Goal: Transaction & Acquisition: Purchase product/service

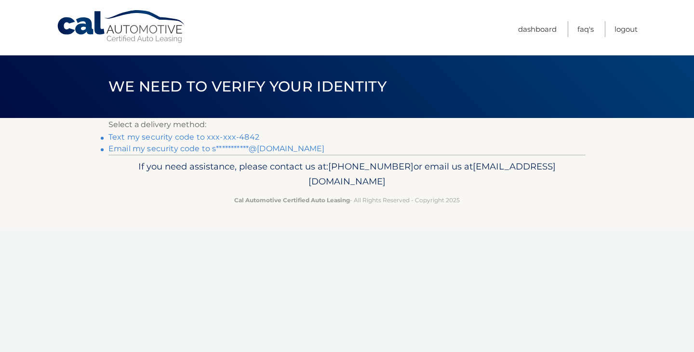
click at [244, 134] on link "Text my security code to xxx-xxx-4842" at bounding box center [183, 137] width 151 height 9
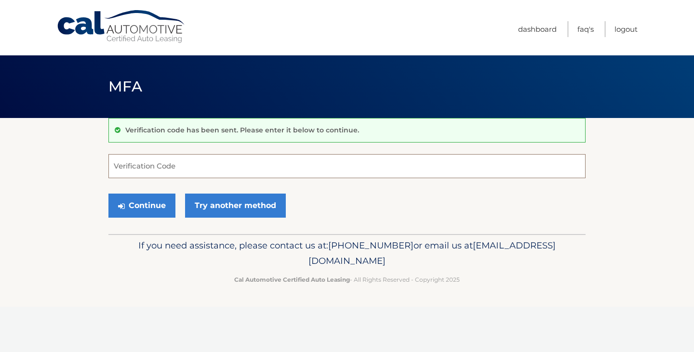
click at [253, 169] on input "Verification Code" at bounding box center [346, 166] width 477 height 24
type input "270936"
click at [152, 201] on button "Continue" at bounding box center [141, 206] width 67 height 24
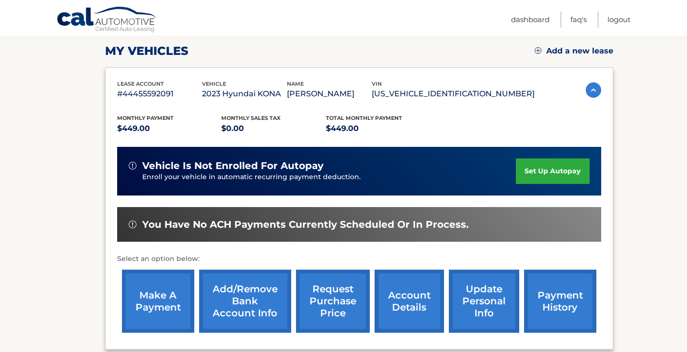
scroll to position [231, 0]
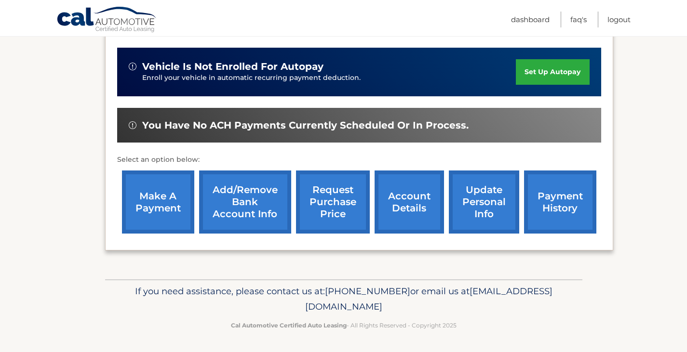
click at [153, 201] on link "make a payment" at bounding box center [158, 202] width 72 height 63
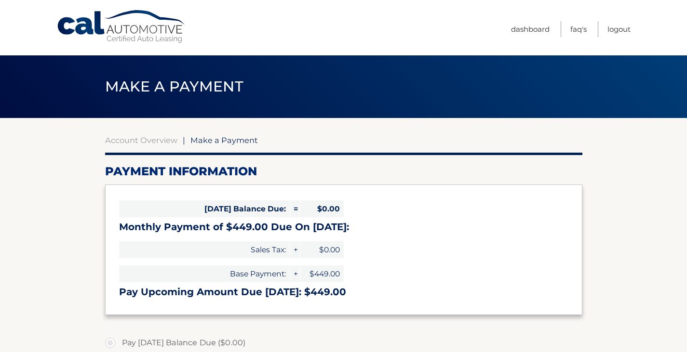
select select "Mzg3MTU0YzEtMjRmOS00NzRmLWEyYTItZWY4MDU5N2M4NzI3"
click at [144, 141] on link "Account Overview" at bounding box center [141, 140] width 72 height 10
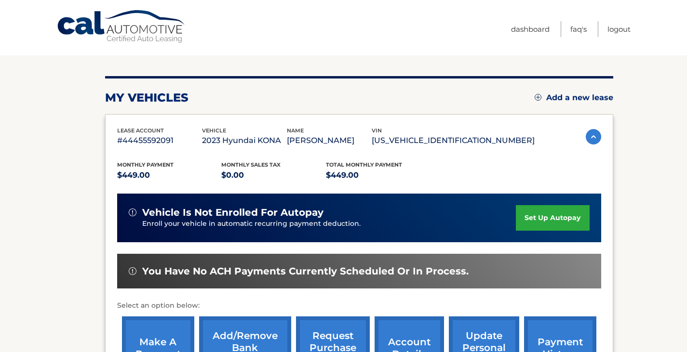
scroll to position [231, 0]
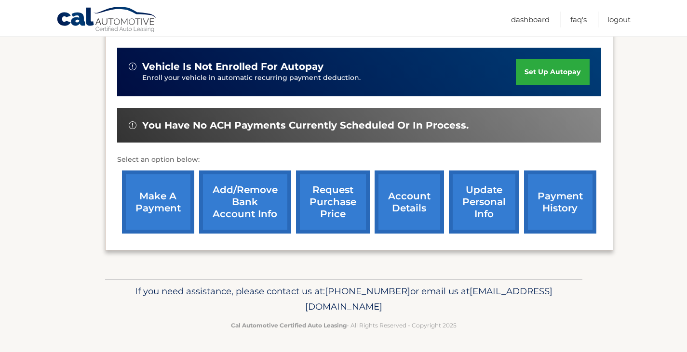
click at [584, 202] on link "payment history" at bounding box center [560, 202] width 72 height 63
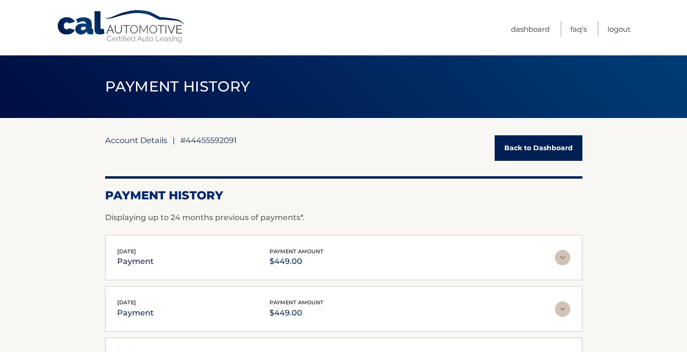
click at [155, 140] on link "Account Details" at bounding box center [136, 140] width 62 height 10
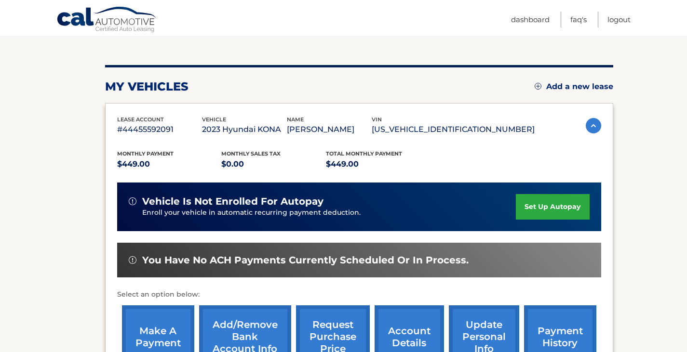
scroll to position [145, 0]
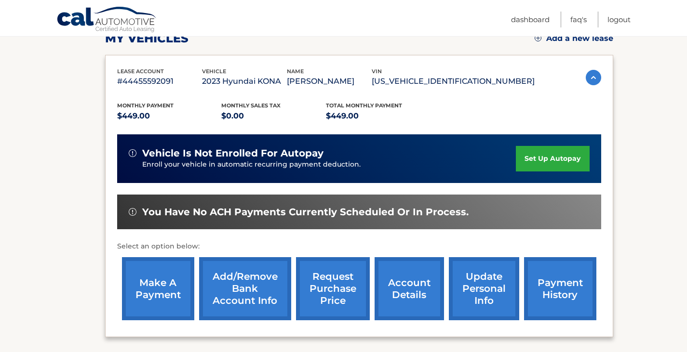
click at [157, 271] on link "make a payment" at bounding box center [158, 288] width 72 height 63
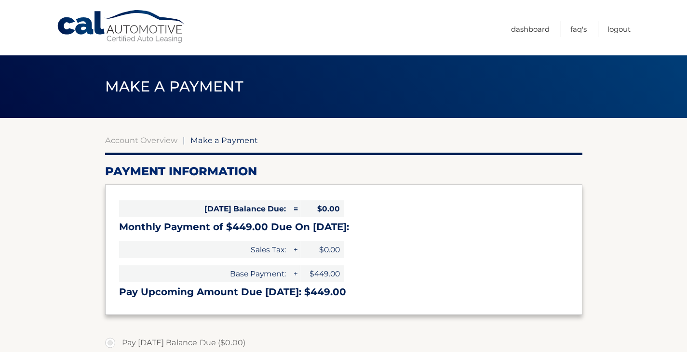
select select "Mzg3MTU0YzEtMjRmOS00NzRmLWEyYTItZWY4MDU5N2M4NzI3"
click at [618, 28] on link "Logout" at bounding box center [618, 29] width 23 height 16
